Goal: Register for event/course

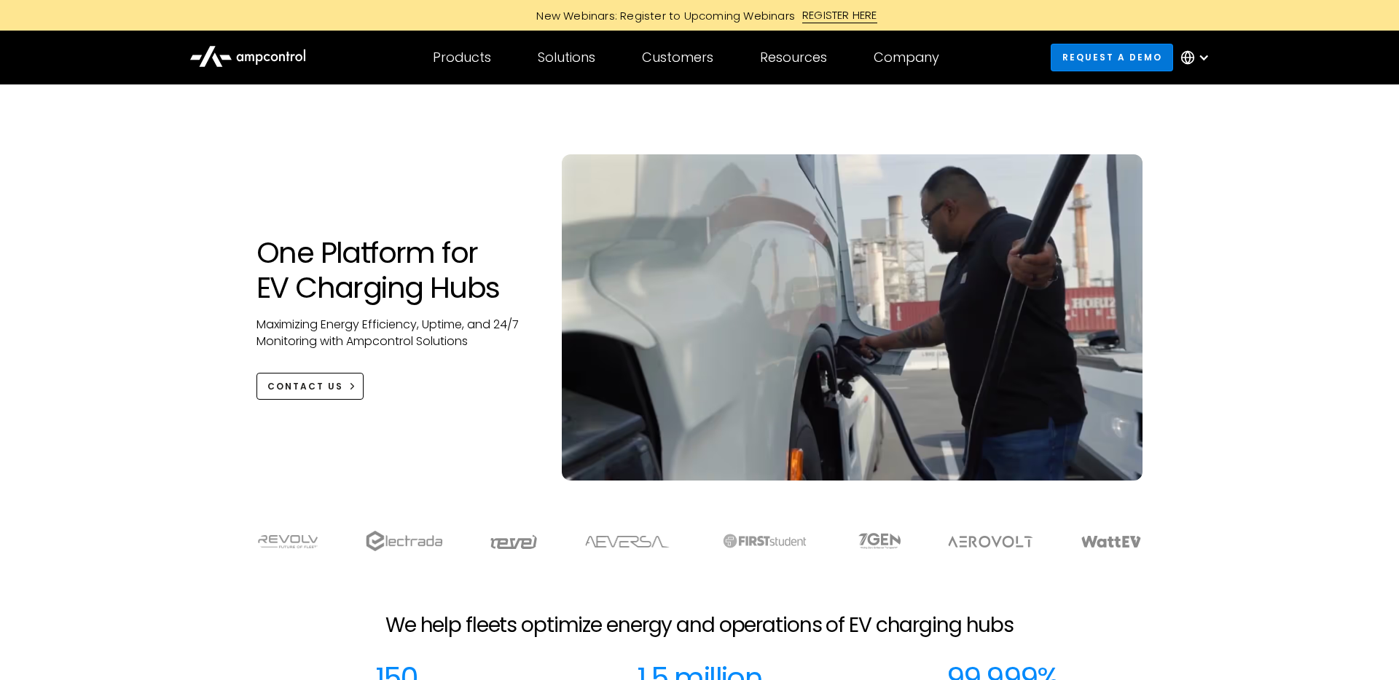
click at [1086, 58] on link "Request a demo" at bounding box center [1111, 57] width 122 height 27
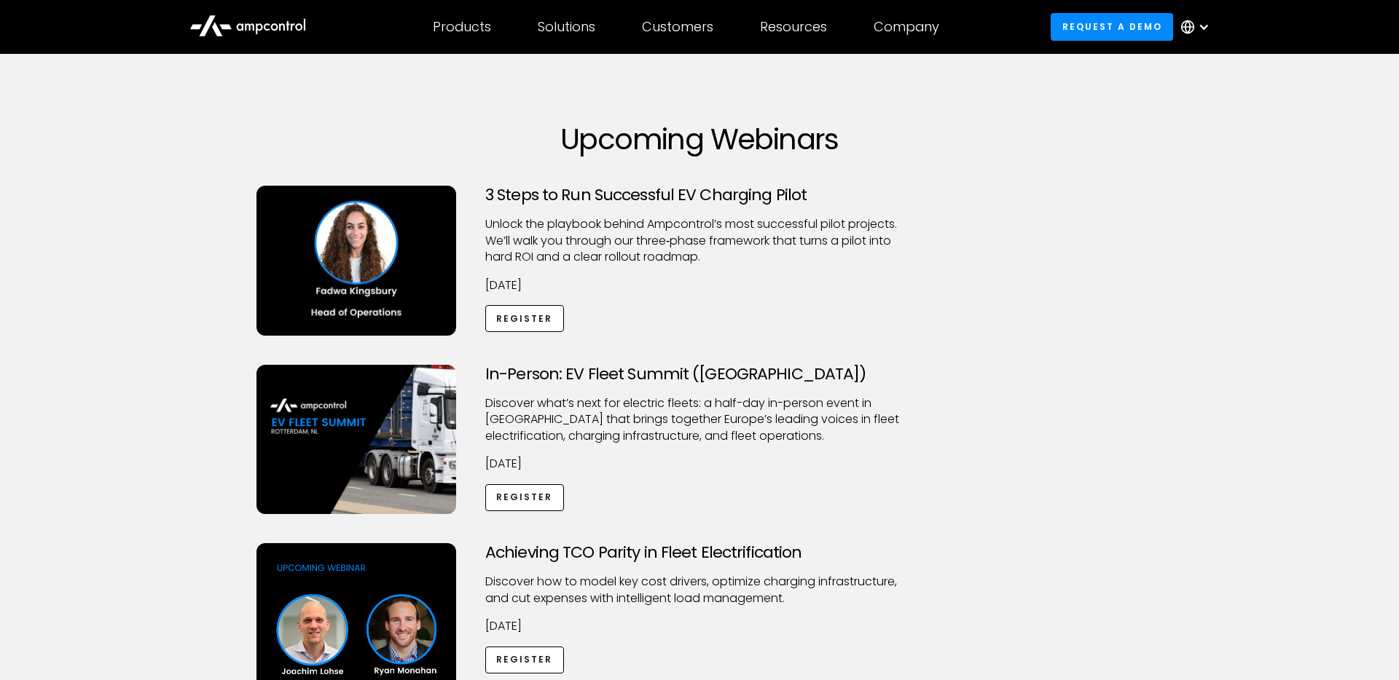
scroll to position [8, 0]
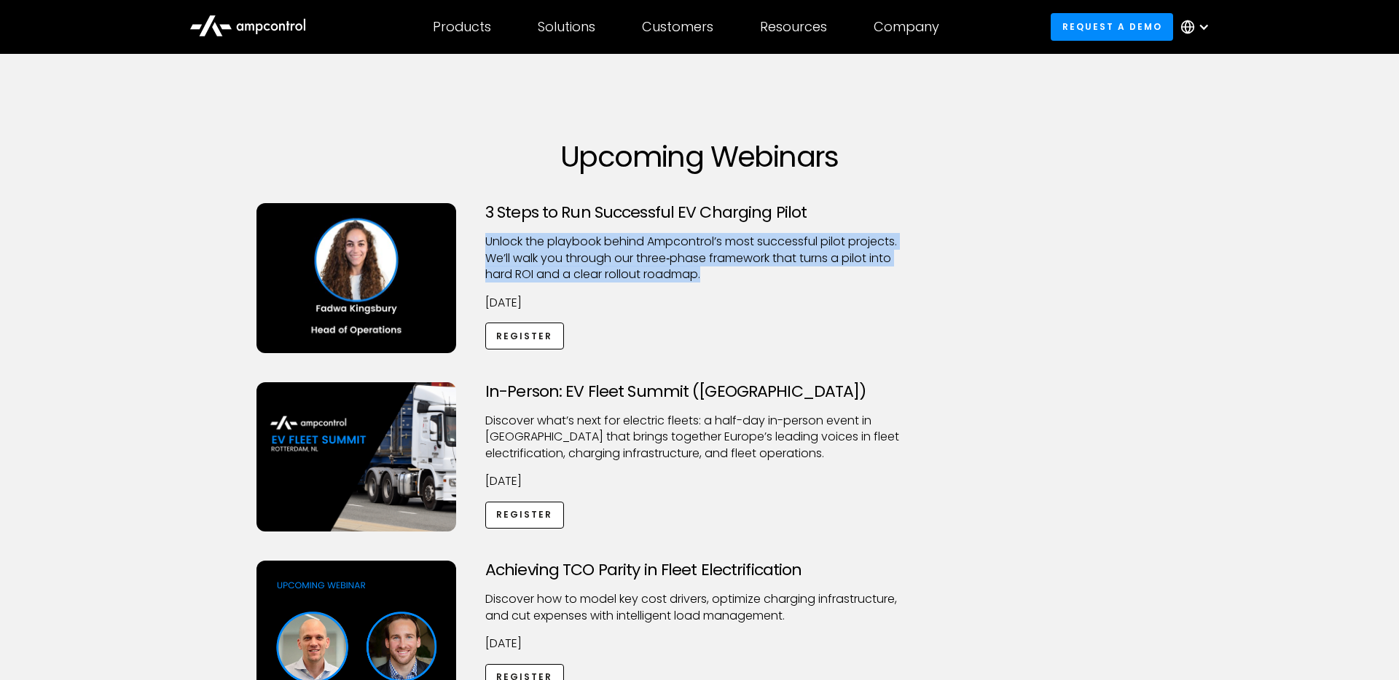
drag, startPoint x: 720, startPoint y: 277, endPoint x: 677, endPoint y: 224, distance: 67.8
click at [677, 224] on div "3 Steps to Run Successful EV Charging Pilot Unlock the playbook behind Ampcontr…" at bounding box center [699, 278] width 457 height 150
click at [720, 272] on p "Unlock the playbook behind Ampcontrol’s most successful pilot projects. We’ll w…" at bounding box center [699, 258] width 428 height 49
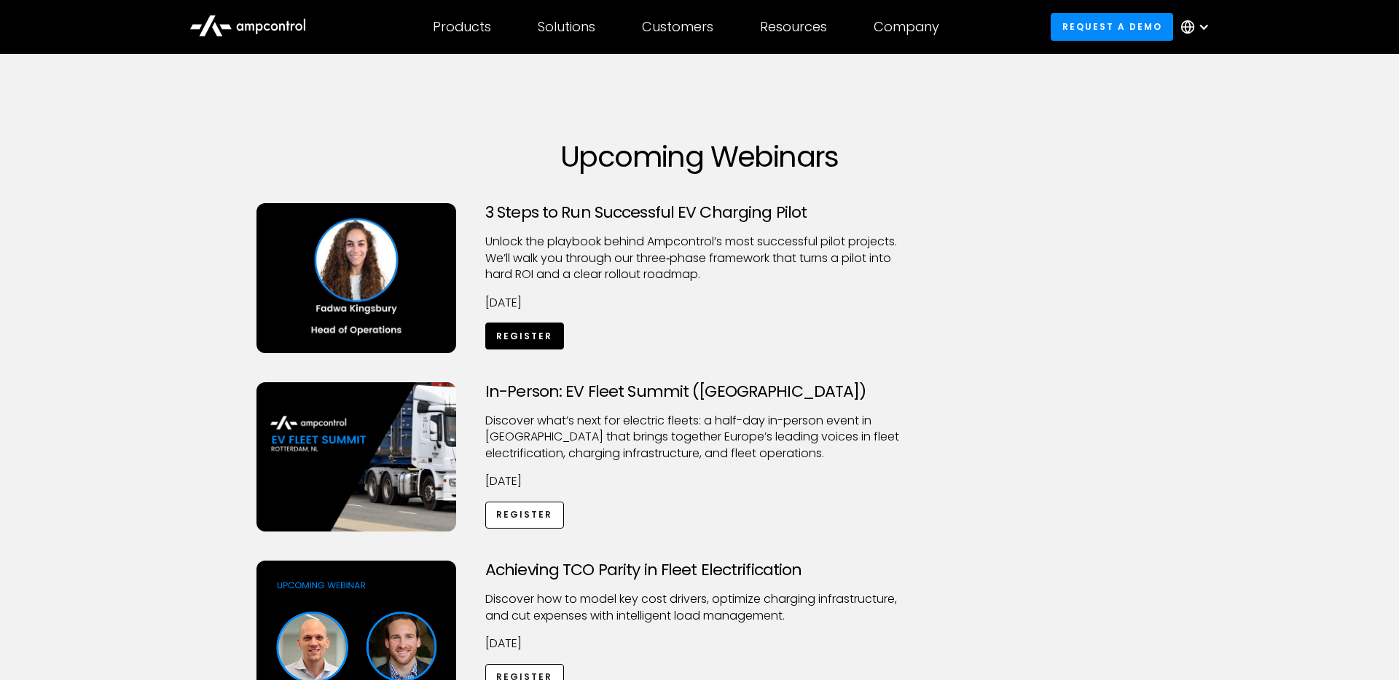
click at [533, 327] on link "Register" at bounding box center [524, 336] width 79 height 27
